Goal: Find contact information

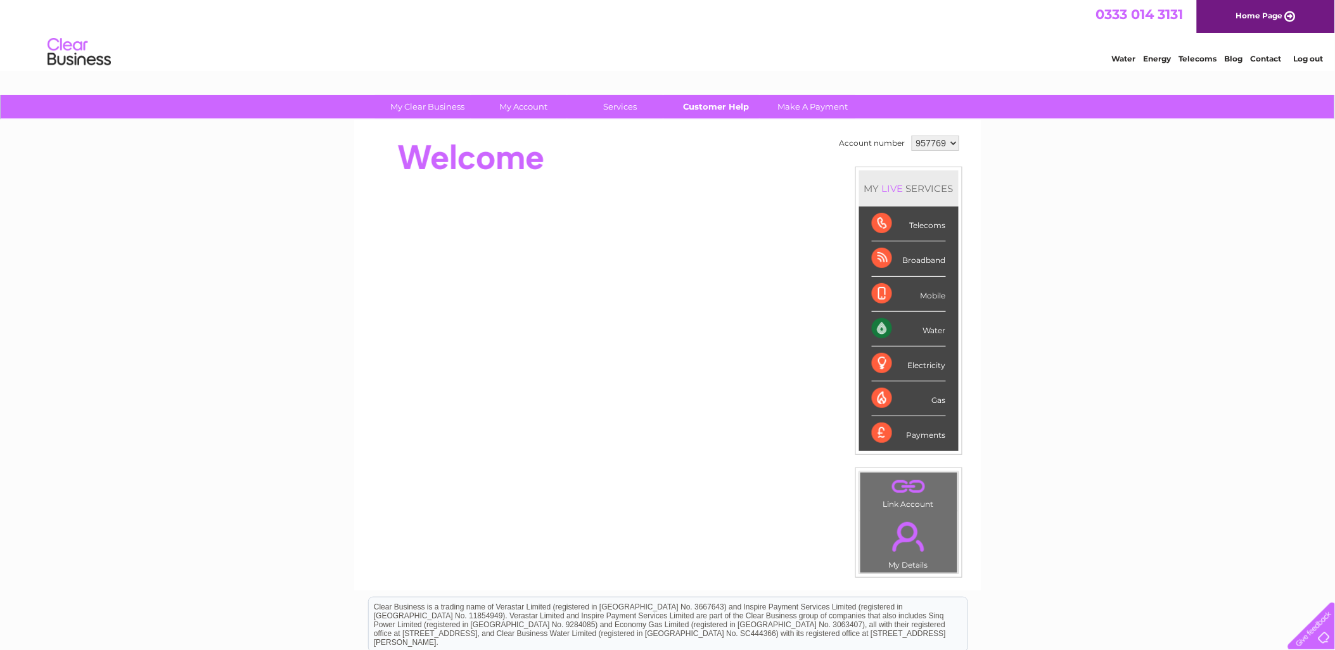
click at [715, 106] on link "Customer Help" at bounding box center [716, 106] width 105 height 23
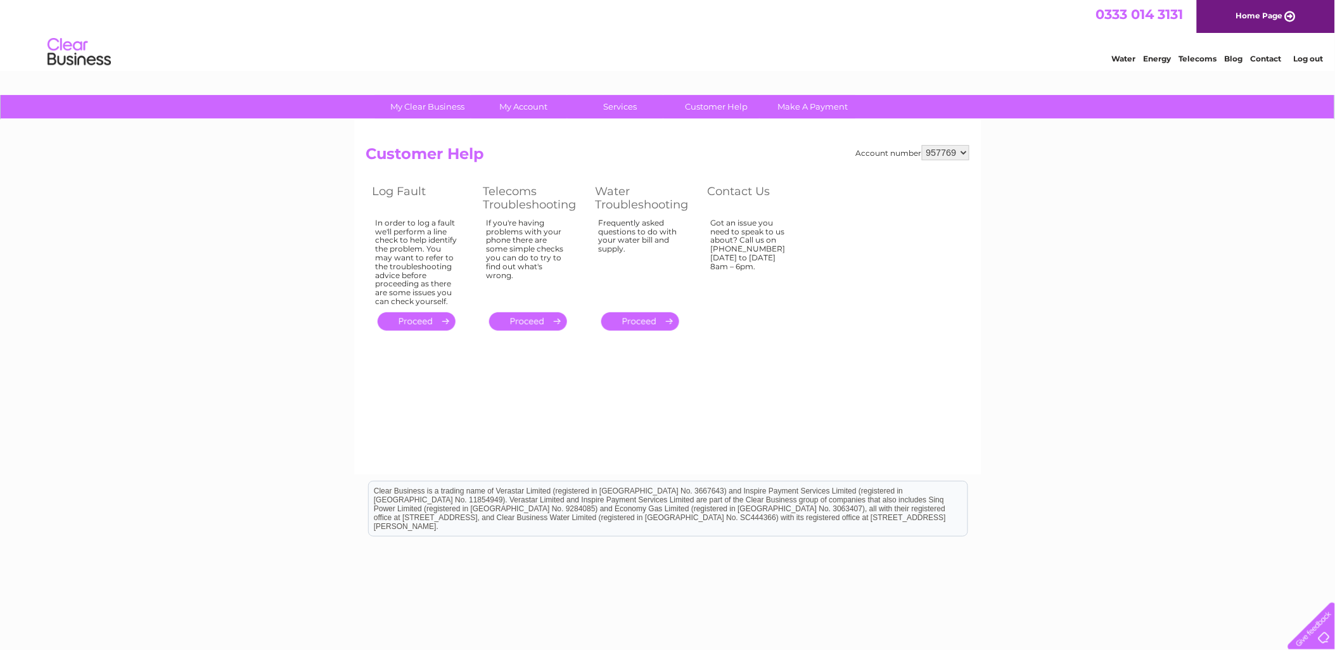
click at [1264, 54] on link "Contact" at bounding box center [1266, 59] width 31 height 10
